Goal: Task Accomplishment & Management: Manage account settings

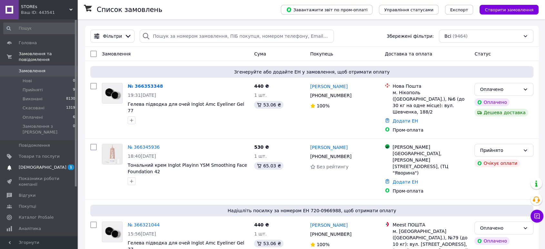
click at [32, 165] on span "[DEMOGRAPHIC_DATA]" at bounding box center [43, 168] width 48 height 6
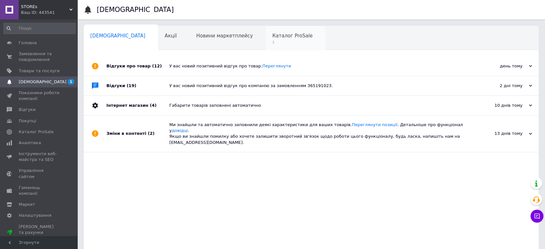
click at [272, 36] on span "Каталог ProSale" at bounding box center [292, 36] width 40 height 6
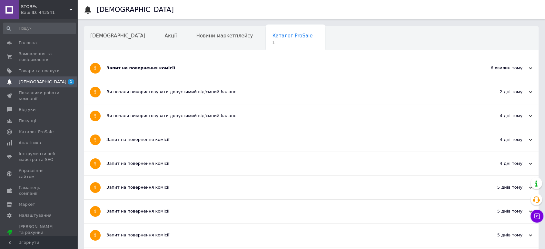
click at [147, 71] on div "Запит на повернення комісії" at bounding box center [286, 68] width 361 height 6
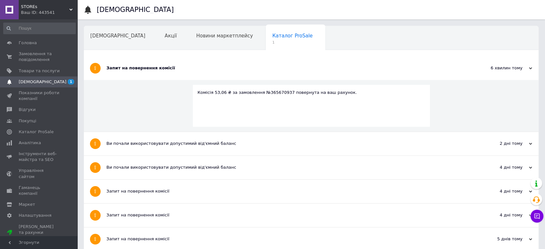
click at [268, 90] on div "Комісія 53,06 ₴ за замовлення №365670937 повернута на ваш рахунок." at bounding box center [311, 93] width 227 height 6
copy div "365670937"
click at [267, 90] on div "Комісія 53,06 ₴ за замовлення №365670937 повернута на ваш рахунок." at bounding box center [311, 93] width 227 height 6
click at [38, 55] on span "Замовлення та повідомлення" at bounding box center [39, 57] width 41 height 12
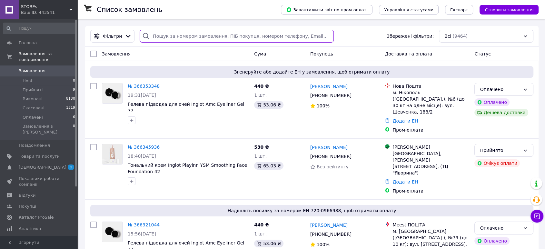
click at [195, 35] on input "search" at bounding box center [237, 36] width 194 height 13
paste input "365670937"
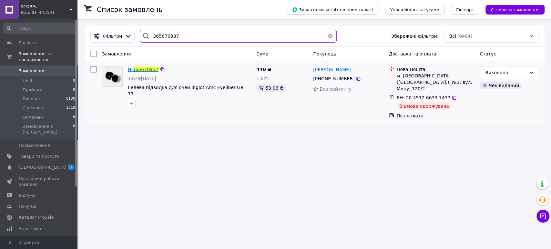
type input "365670937"
click at [144, 70] on span "365670937" at bounding box center [146, 69] width 26 height 5
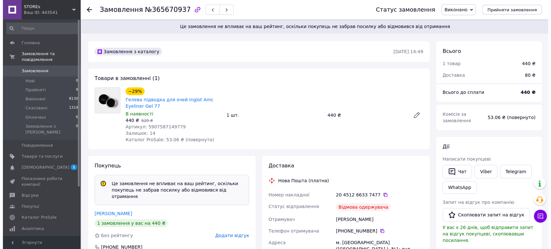
scroll to position [72, 0]
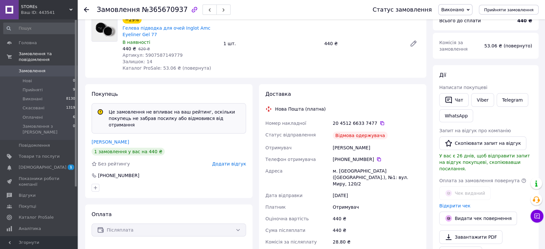
click at [239, 161] on span "Додати відгук" at bounding box center [229, 163] width 34 height 5
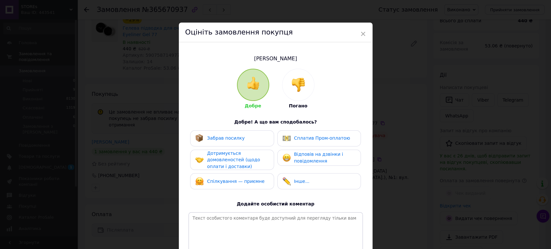
click at [301, 90] on img at bounding box center [298, 85] width 14 height 14
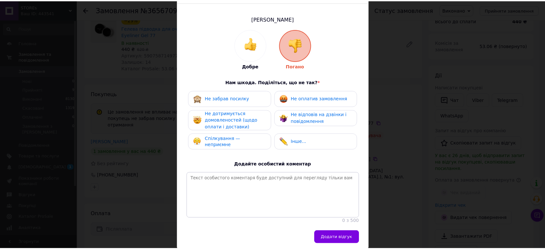
scroll to position [70, 0]
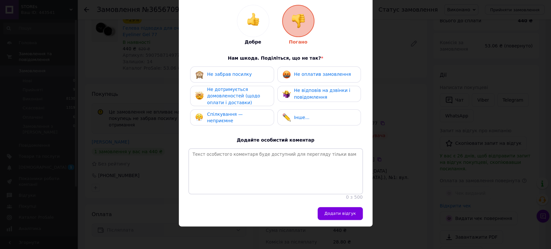
click at [244, 72] on span "Не забрав посилку" at bounding box center [229, 74] width 45 height 5
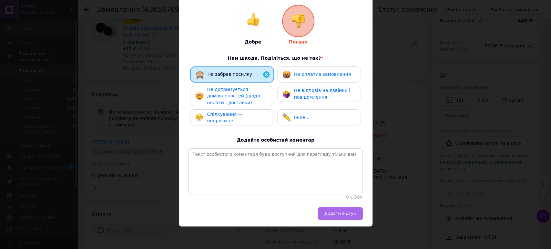
click at [350, 211] on span "Додати відгук" at bounding box center [340, 213] width 32 height 5
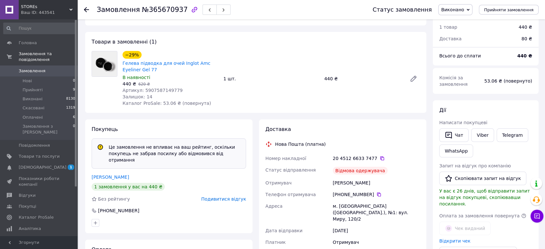
scroll to position [36, 0]
click at [380, 158] on icon at bounding box center [382, 158] width 5 height 5
click at [86, 9] on use at bounding box center [86, 9] width 5 height 5
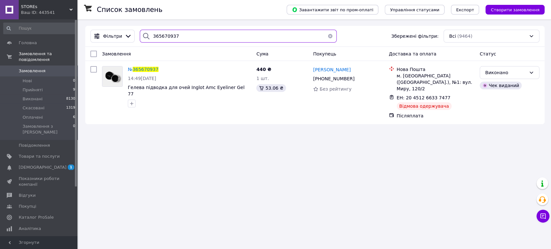
click at [163, 37] on input "365670937" at bounding box center [238, 36] width 196 height 13
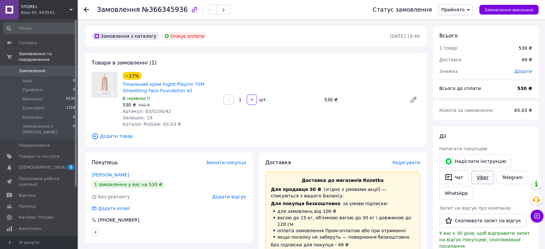
click at [479, 180] on link "Viber" at bounding box center [482, 178] width 23 height 14
drag, startPoint x: 187, startPoint y: 93, endPoint x: 123, endPoint y: 83, distance: 65.2
click at [123, 83] on span "Тональний крем Inglot Playinn YSM Smoothing Face Foundation 42" at bounding box center [171, 87] width 96 height 13
copy link "Тональний крем Inglot Playinn YSM Smoothing Face Foundation 42"
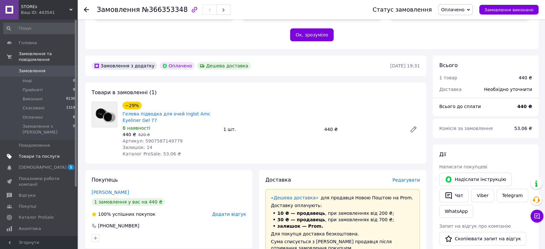
scroll to position [64, 0]
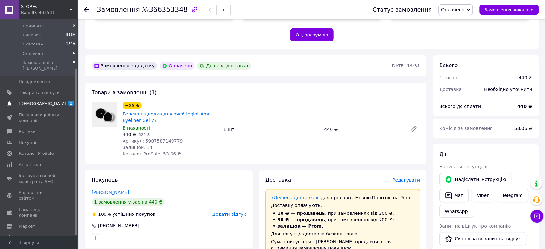
click at [38, 101] on span "[DEMOGRAPHIC_DATA]" at bounding box center [43, 104] width 48 height 6
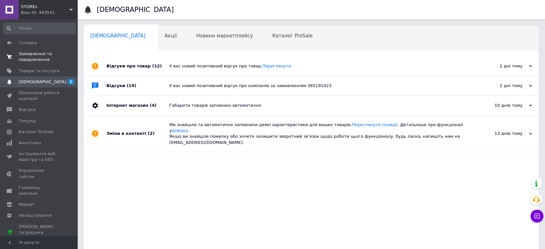
click at [27, 54] on span "Замовлення та повідомлення" at bounding box center [39, 57] width 41 height 12
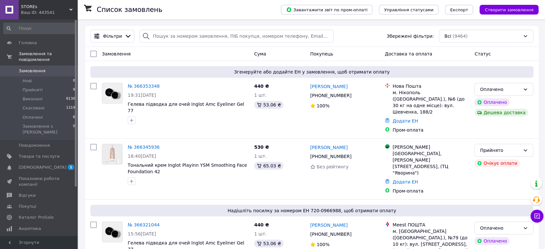
click at [34, 165] on span "[DEMOGRAPHIC_DATA]" at bounding box center [43, 168] width 48 height 6
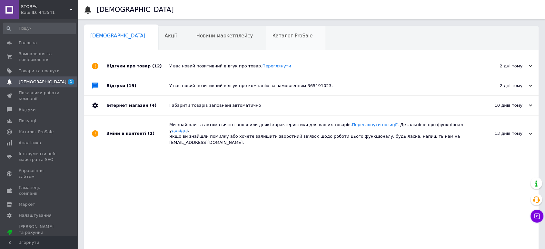
click at [272, 38] on span "Каталог ProSale" at bounding box center [292, 36] width 40 height 6
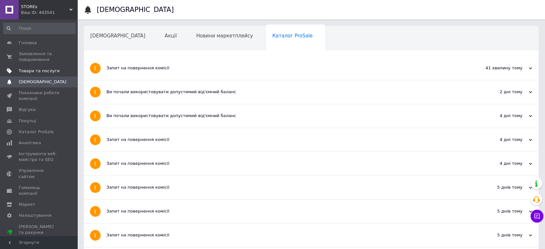
click at [21, 65] on ul "Головна Замовлення та повідомлення 0 0 Товари та послуги Сповіщення 0 Показники…" at bounding box center [39, 140] width 79 height 206
click at [35, 56] on span "Замовлення та повідомлення" at bounding box center [39, 57] width 41 height 12
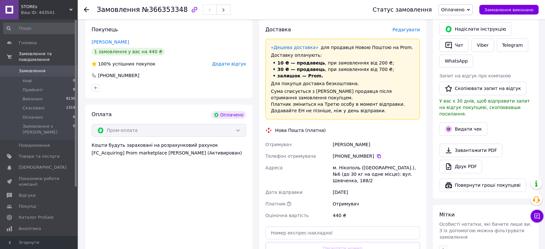
scroll to position [394, 0]
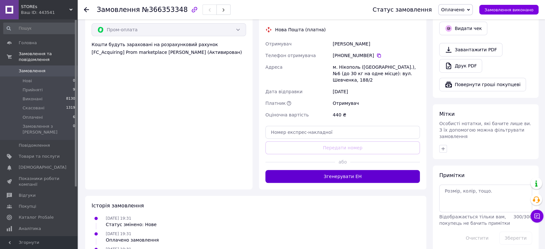
click at [372, 170] on button "Згенерувати ЕН" at bounding box center [343, 176] width 155 height 13
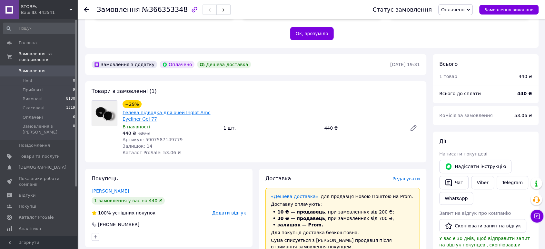
scroll to position [143, 0]
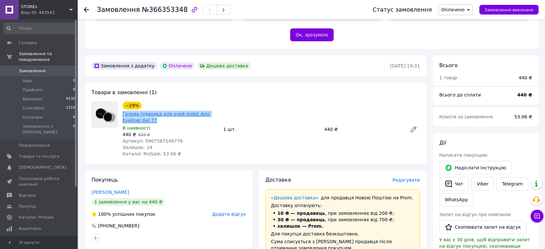
drag, startPoint x: 139, startPoint y: 113, endPoint x: 123, endPoint y: 104, distance: 18.5
click at [123, 111] on span "Гелева підводка для очей Inglot Amc Eyeliner Gel 77" at bounding box center [171, 117] width 96 height 13
copy link "Гелева підводка для очей Inglot Amc Eyeliner Gel 77"
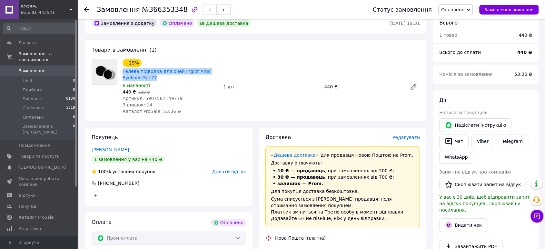
scroll to position [286, 0]
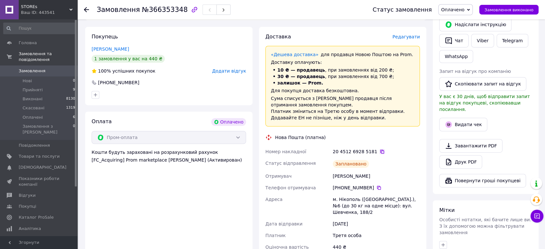
click at [380, 150] on icon at bounding box center [382, 152] width 4 height 4
click at [486, 34] on link "Viber" at bounding box center [482, 41] width 23 height 14
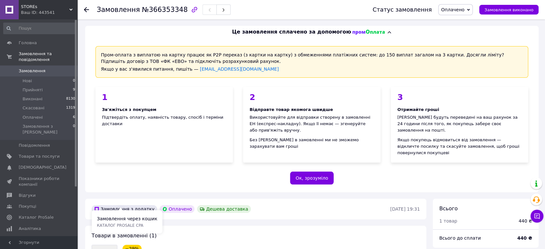
scroll to position [143, 0]
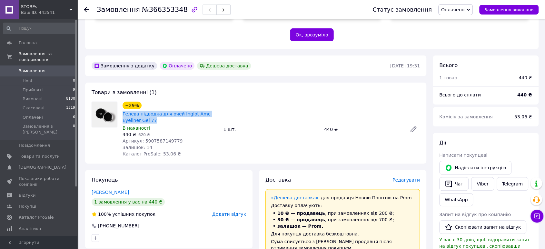
drag, startPoint x: 138, startPoint y: 114, endPoint x: 121, endPoint y: 104, distance: 20.0
click at [121, 104] on div "−29% Гелева підводка для очей Inglot Amc Eyeliner Gel 77 В наявності 440 ₴   62…" at bounding box center [170, 129] width 101 height 58
copy link "Гелева підводка для очей Inglot Amc Eyeliner Gel 77"
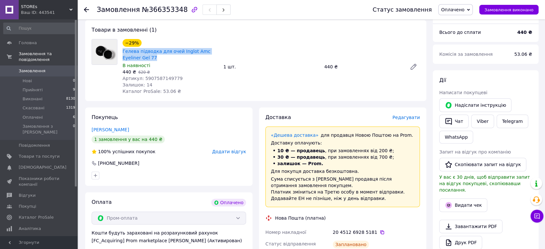
scroll to position [251, 0]
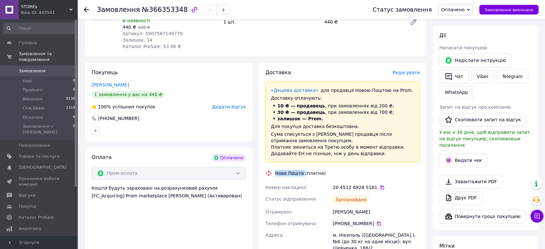
drag, startPoint x: 276, startPoint y: 164, endPoint x: 301, endPoint y: 164, distance: 25.5
click at [301, 170] on div "Нова Пошта (платна)" at bounding box center [301, 173] width 54 height 6
copy div "Нова Пошта"
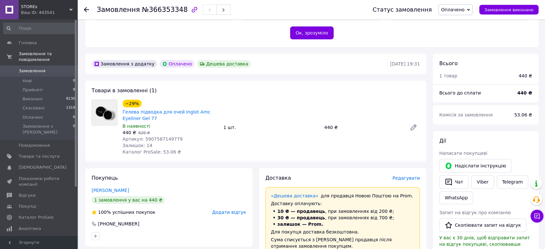
scroll to position [72, 0]
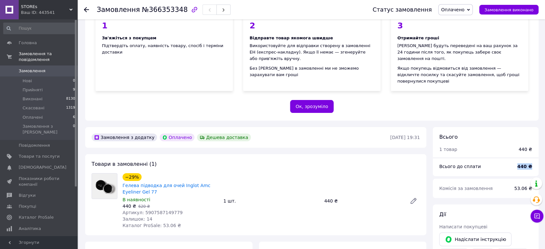
drag, startPoint x: 521, startPoint y: 160, endPoint x: 534, endPoint y: 154, distance: 14.9
click at [534, 159] on div "440 ₴" at bounding box center [525, 166] width 23 height 14
copy b "440 ₴"
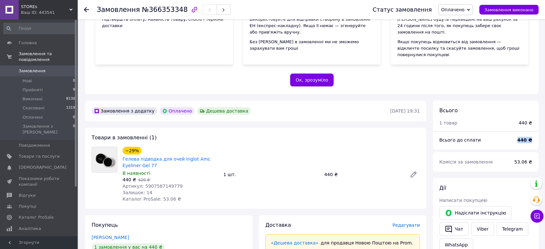
scroll to position [215, 0]
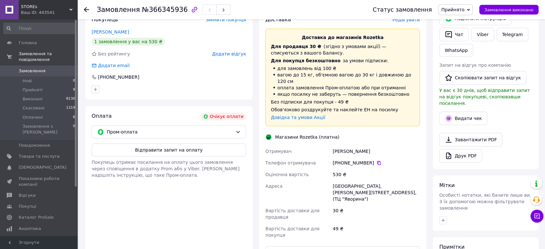
scroll to position [143, 0]
click at [174, 148] on button "Відправити запит на оплату" at bounding box center [169, 149] width 155 height 13
click at [236, 129] on icon at bounding box center [238, 131] width 5 height 5
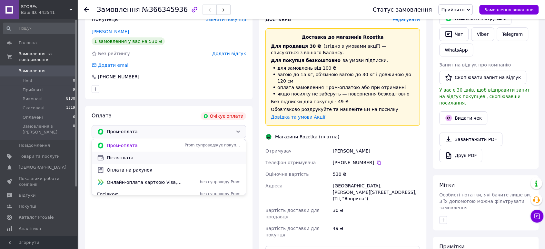
click at [128, 158] on span "Післяплата" at bounding box center [174, 158] width 134 height 6
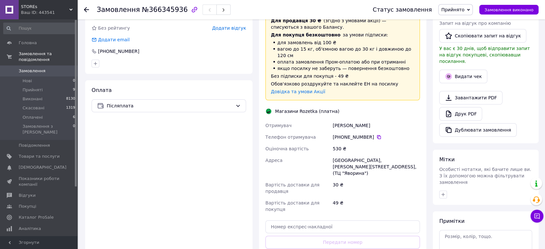
scroll to position [179, 0]
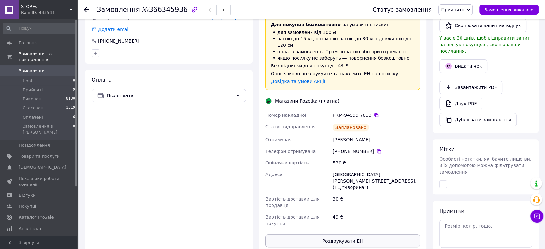
click at [362, 235] on button "Роздрукувати ЕН" at bounding box center [343, 241] width 155 height 13
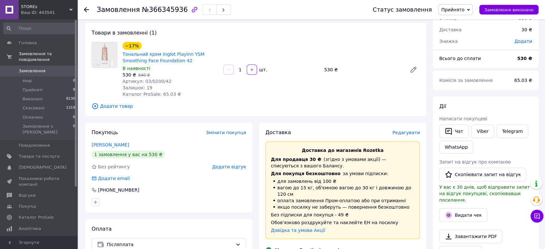
scroll to position [0, 0]
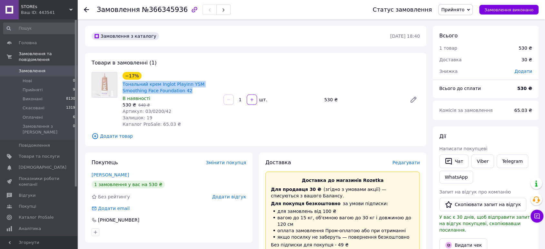
drag, startPoint x: 189, startPoint y: 91, endPoint x: 122, endPoint y: 86, distance: 67.0
click at [122, 86] on div "Тональний крем Inglot Playinn YSM Smoothing Face Foundation 42" at bounding box center [170, 87] width 97 height 14
copy link "Тональний крем Inglot Playinn YSM Smoothing Face Foundation 42"
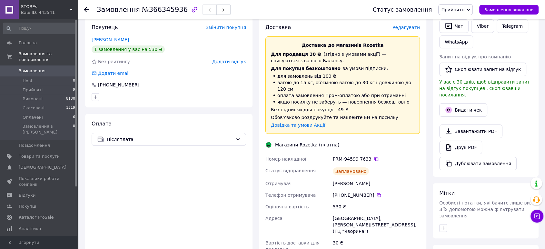
scroll to position [179, 0]
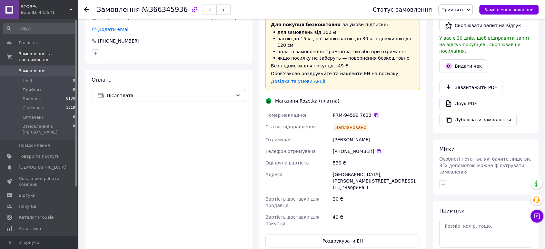
click at [374, 113] on icon at bounding box center [376, 115] width 5 height 5
